Goal: Information Seeking & Learning: Learn about a topic

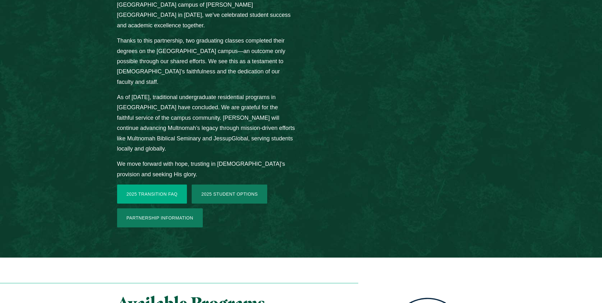
scroll to position [921, 0]
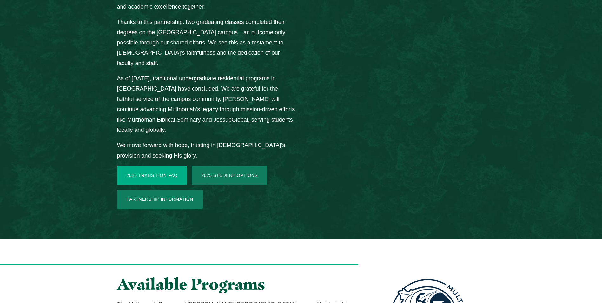
click at [161, 166] on link "2025 Transition FAQ" at bounding box center [152, 175] width 70 height 19
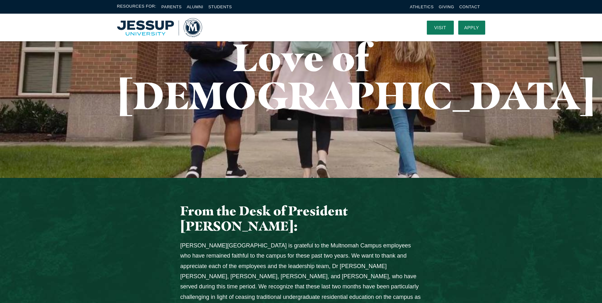
scroll to position [0, 0]
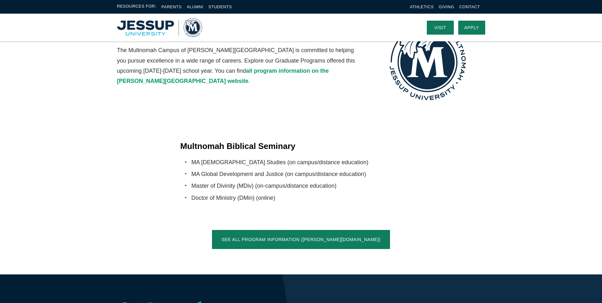
scroll to position [1143, 0]
